Goal: Complete application form

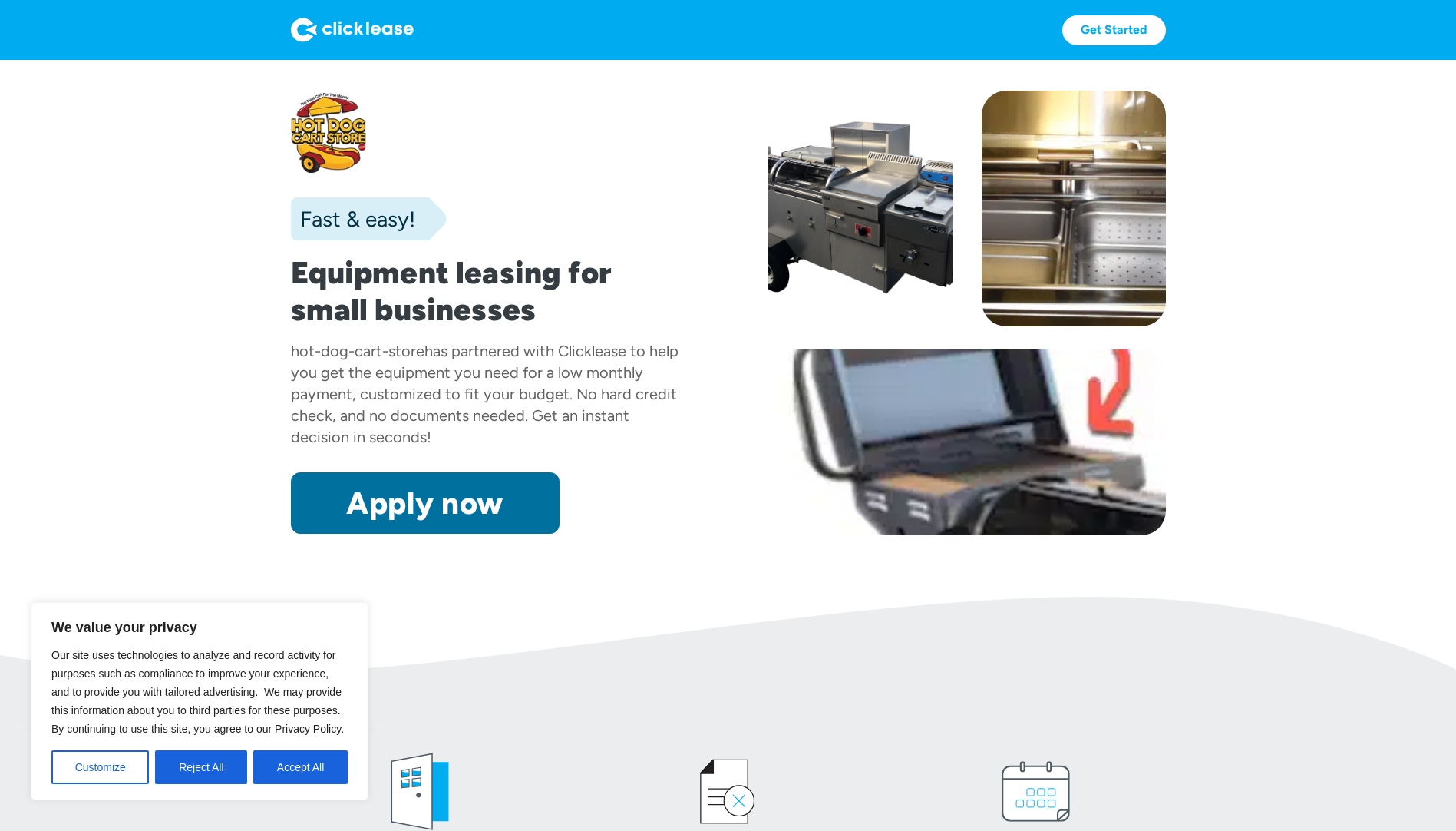
click at [441, 502] on link "Apply now" at bounding box center [425, 503] width 268 height 61
